Goal: Information Seeking & Learning: Compare options

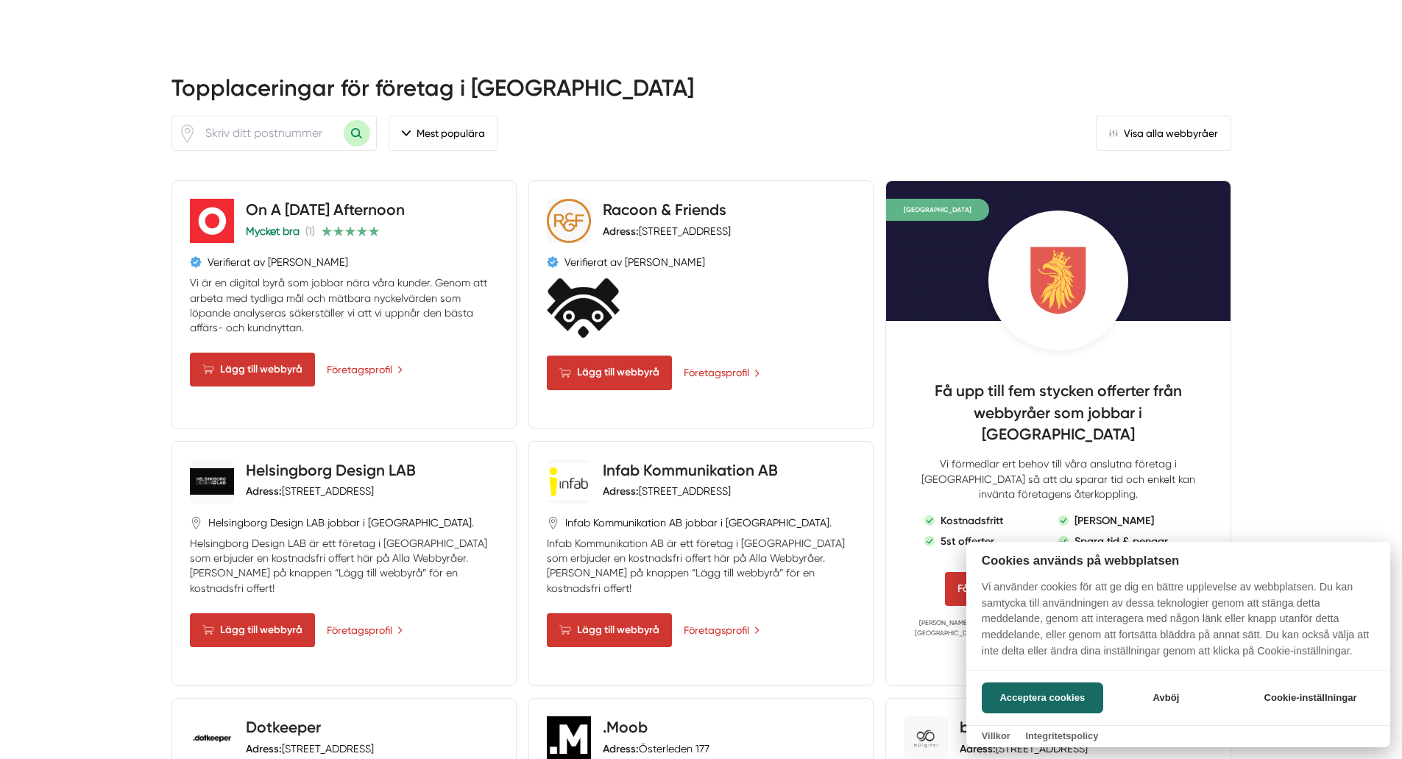
scroll to position [663, 0]
click at [1078, 701] on button "Acceptera cookies" at bounding box center [1042, 697] width 121 height 31
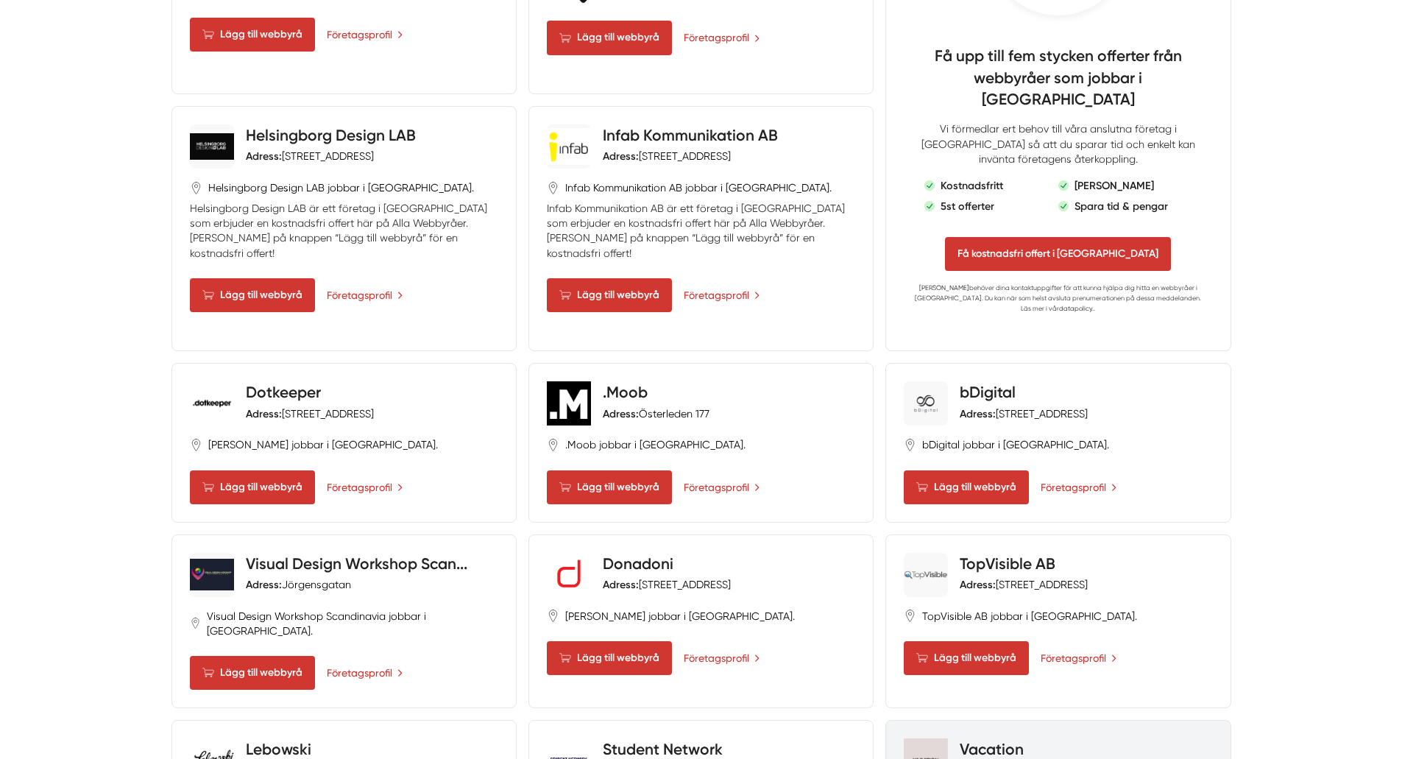
scroll to position [1178, 0]
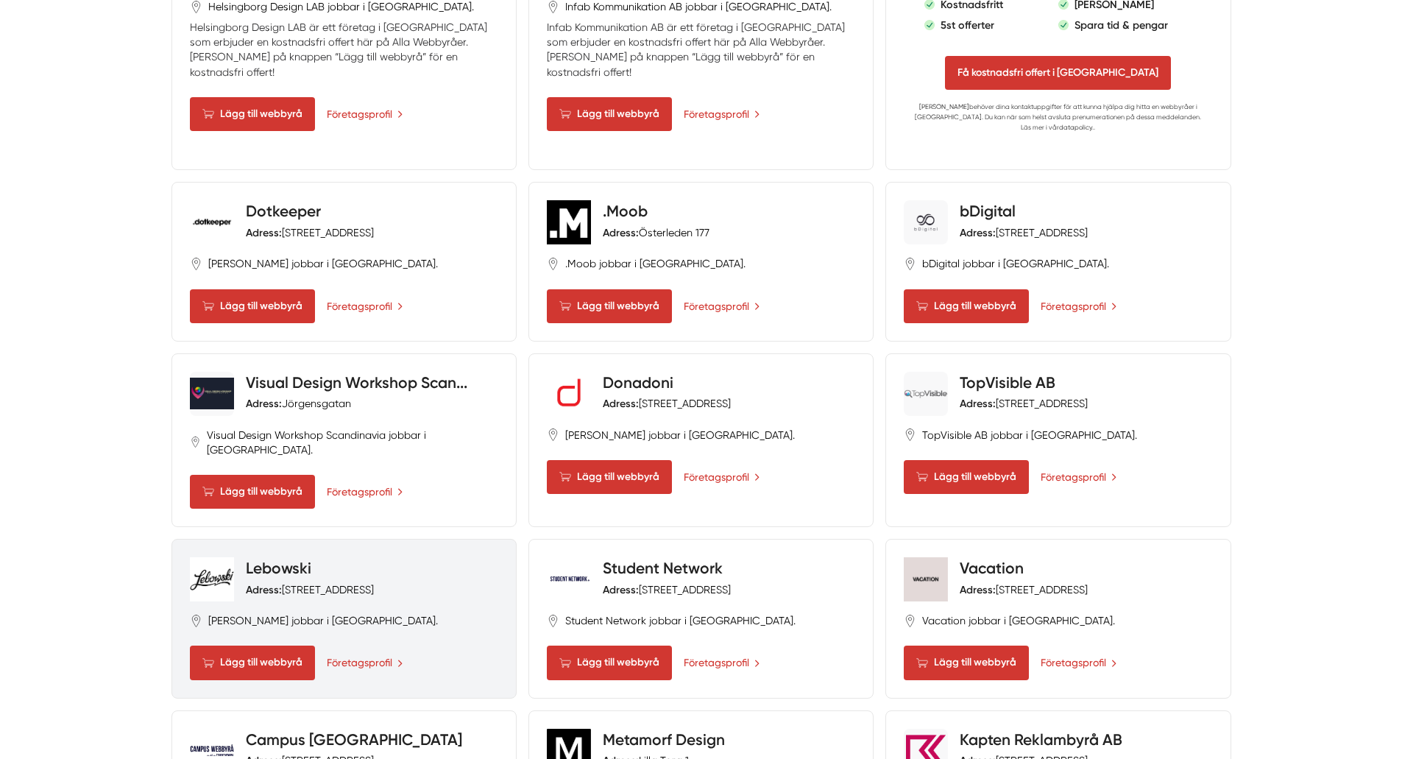
click at [375, 557] on div "Lebowski Adress: Trädgårdsgatan 2" at bounding box center [344, 579] width 308 height 44
click at [383, 654] on link "Företagsprofil" at bounding box center [366, 662] width 79 height 16
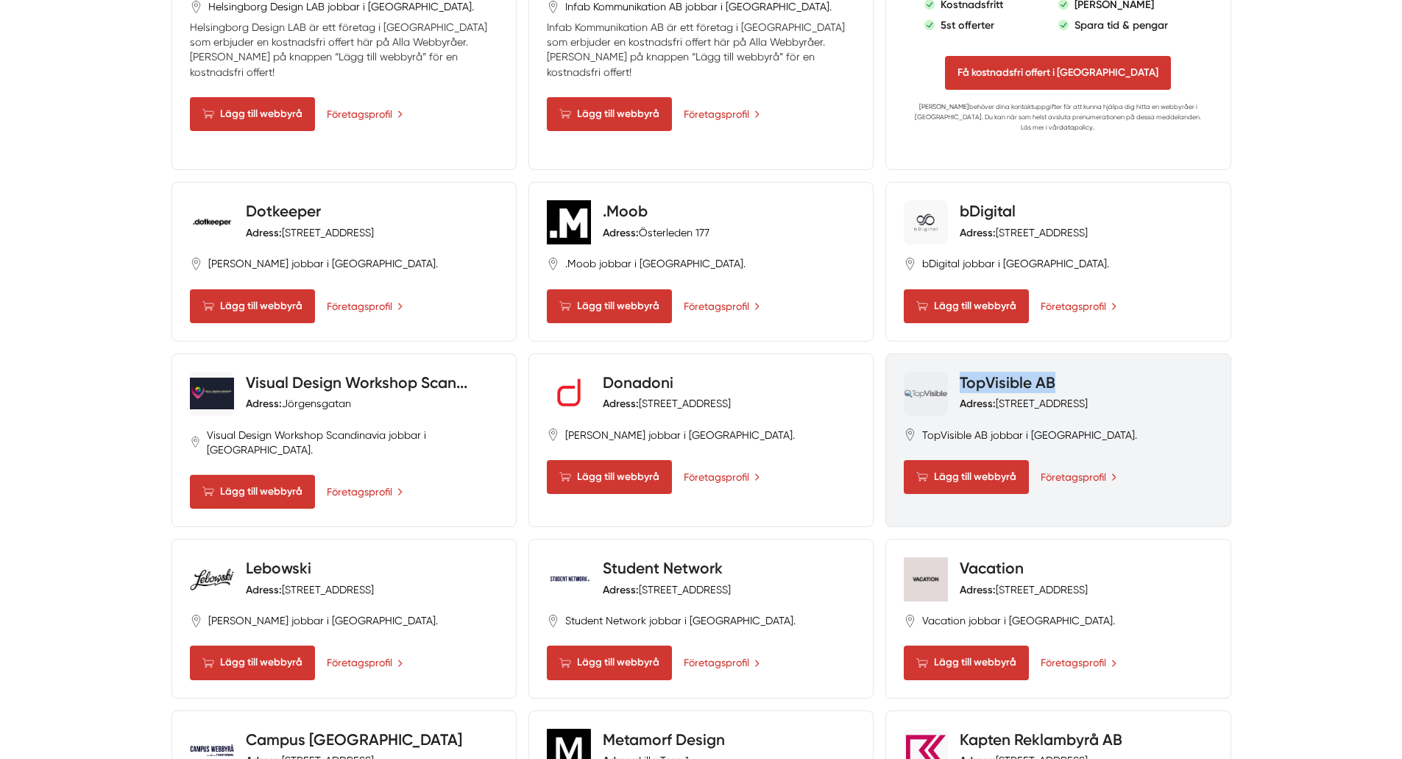
drag, startPoint x: 1084, startPoint y: 291, endPoint x: 963, endPoint y: 289, distance: 121.5
click at [963, 372] on h4 "TopVisible AB" at bounding box center [1024, 384] width 128 height 24
copy link "TopVisible AB"
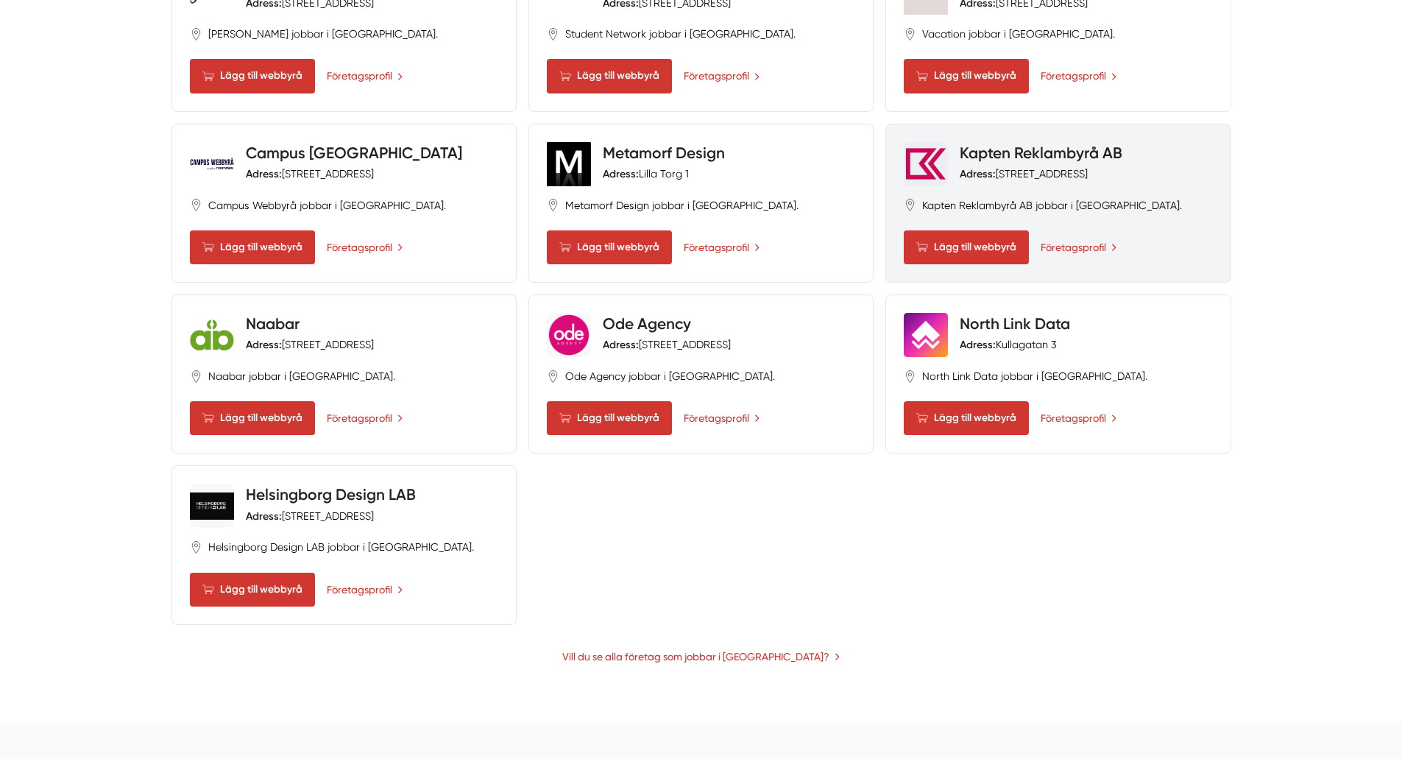
scroll to position [1767, 0]
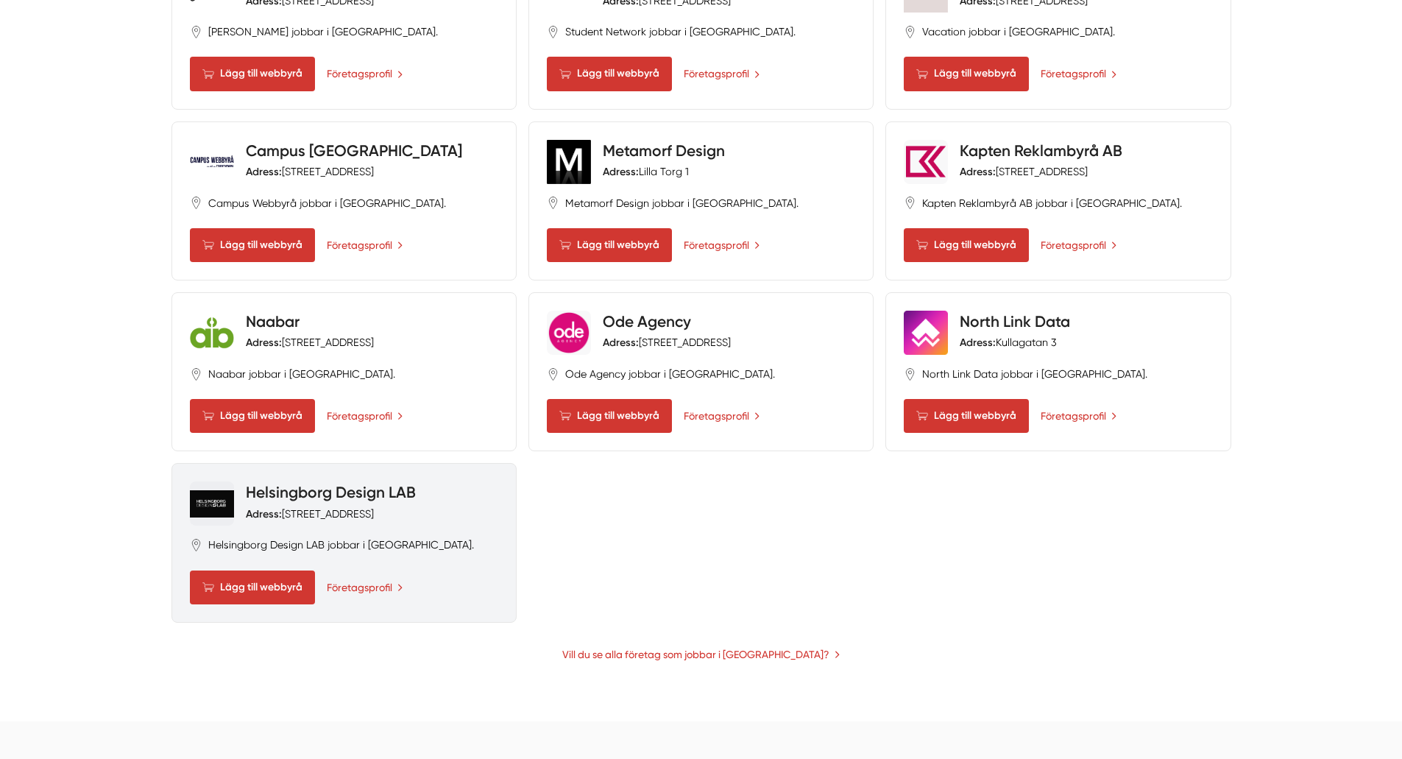
click at [339, 483] on link "Helsingborg Design LAB" at bounding box center [331, 492] width 170 height 18
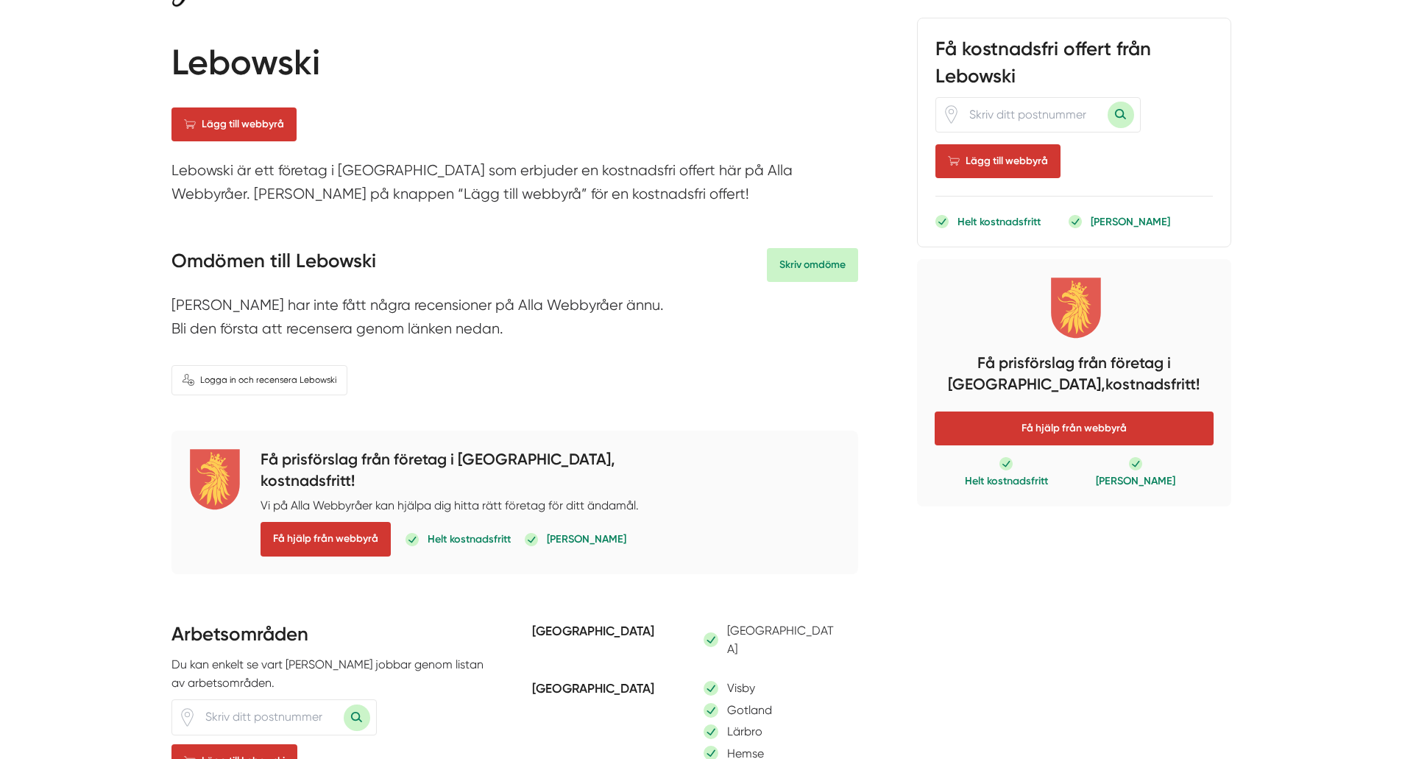
scroll to position [147, 0]
click at [361, 255] on h3 "Omdömen till Lebowski" at bounding box center [274, 264] width 205 height 34
copy h3 "Lebowski"
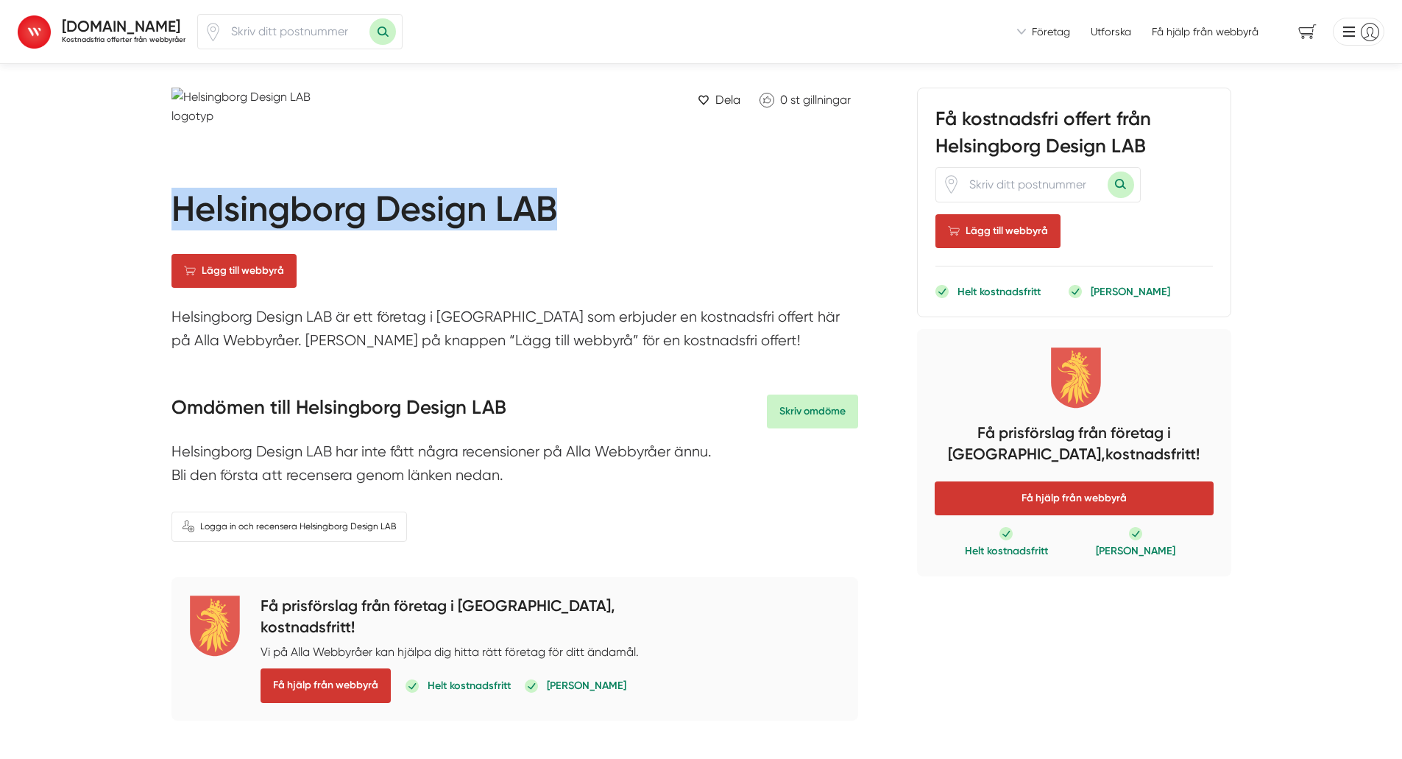
drag, startPoint x: 558, startPoint y: 213, endPoint x: 178, endPoint y: 205, distance: 380.0
click at [178, 205] on h1 "Helsingborg Design LAB" at bounding box center [365, 212] width 386 height 49
copy h1 "Helsingborg Design LAB"
